Goal: Obtain resource: Download file/media

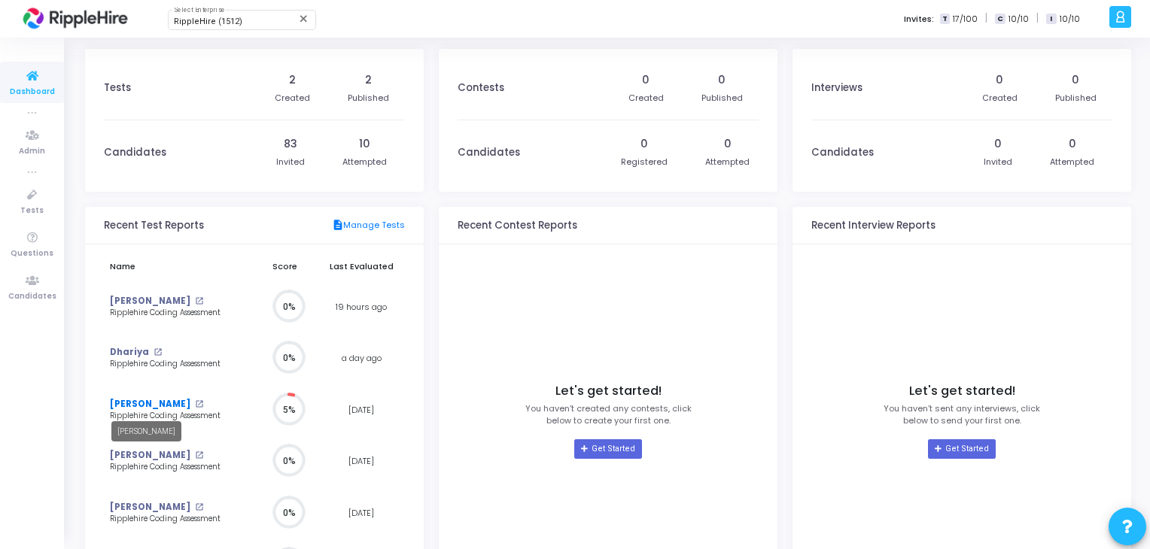
click at [138, 401] on link "[PERSON_NAME]" at bounding box center [150, 404] width 81 height 13
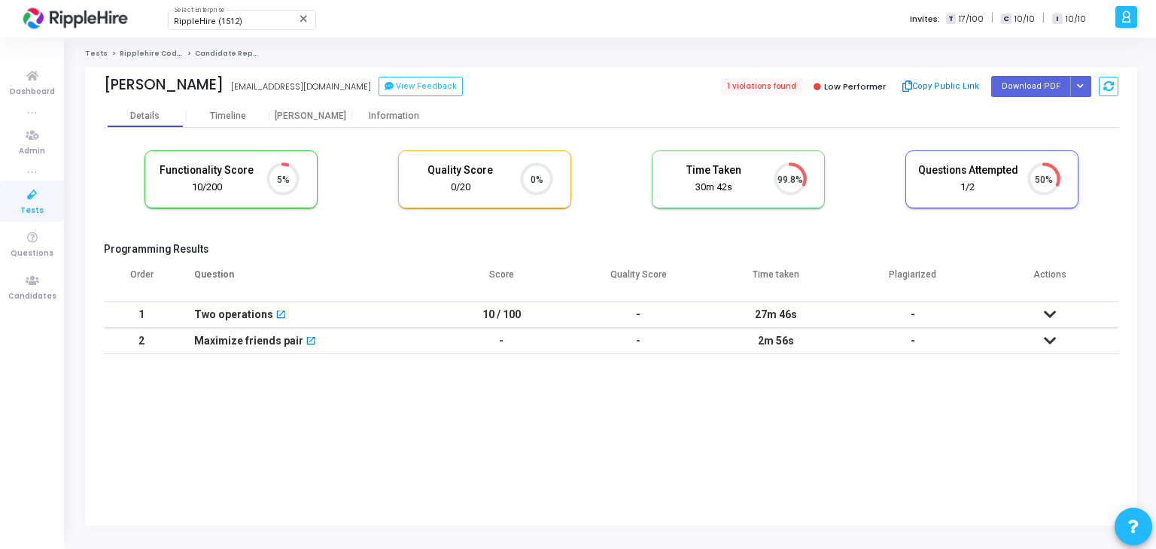
scroll to position [31, 38]
click at [950, 86] on button "Copy Public Link" at bounding box center [940, 86] width 87 height 23
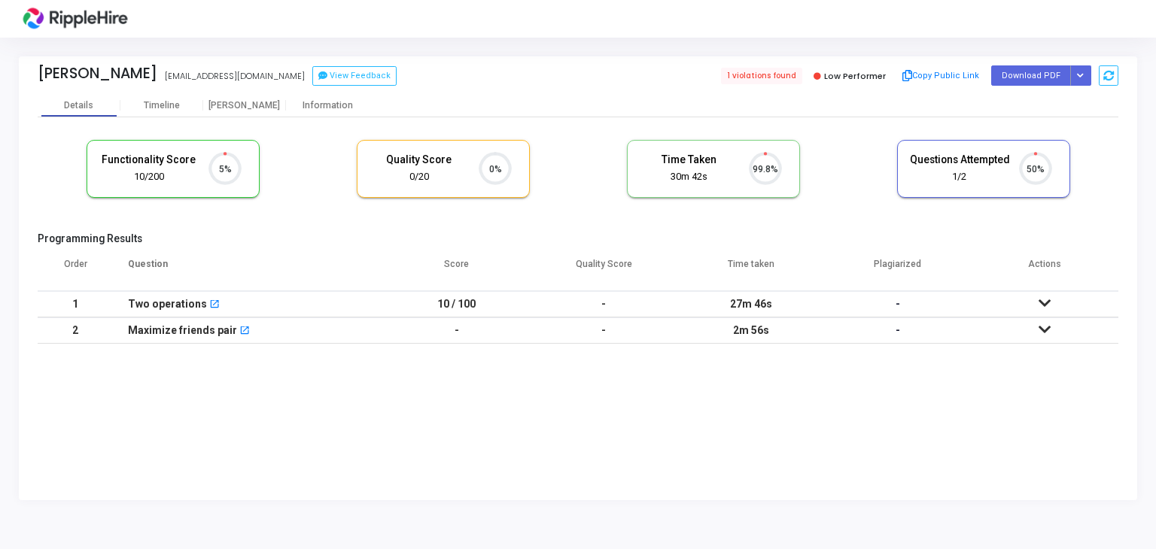
scroll to position [31, 38]
click at [1038, 79] on button "Download PDF" at bounding box center [1031, 75] width 80 height 20
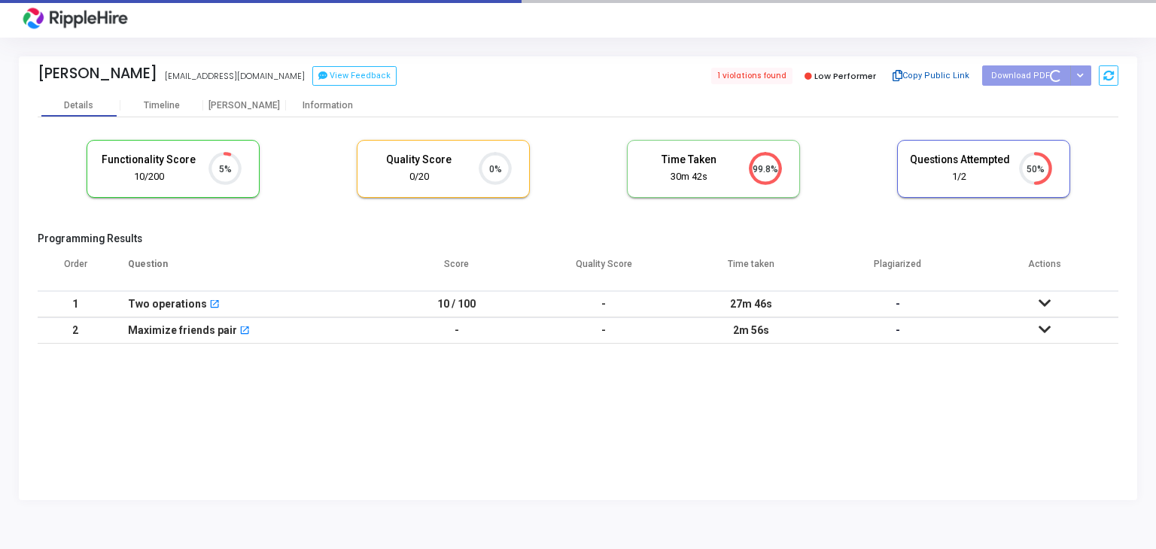
click at [947, 79] on button "Copy Public Link" at bounding box center [931, 76] width 87 height 23
